Goal: Information Seeking & Learning: Learn about a topic

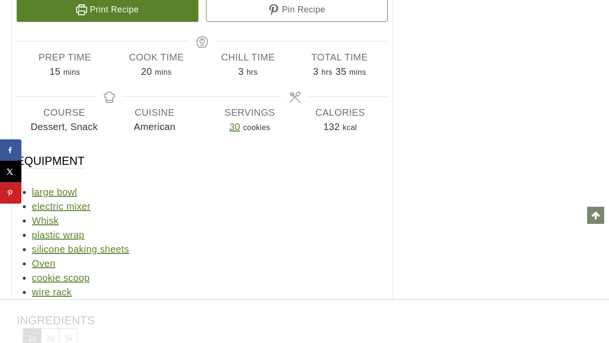
scroll to position [6359, 0]
